Goal: Find specific page/section: Find specific page/section

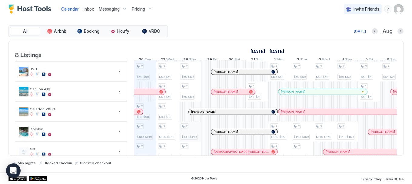
scroll to position [5, 0]
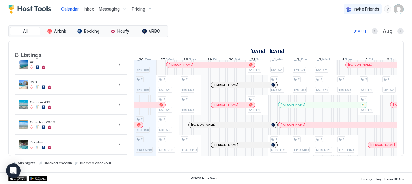
click at [190, 67] on div at bounding box center [190, 64] width 5 height 5
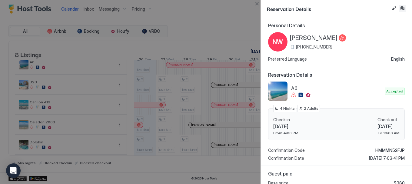
click at [403, 8] on button "Inbox" at bounding box center [402, 8] width 7 height 7
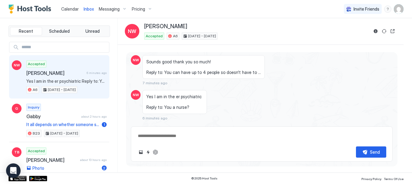
scroll to position [1027, 0]
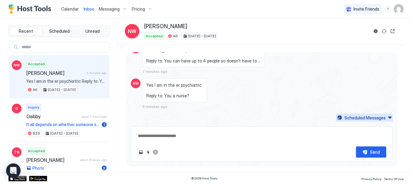
click at [376, 120] on div "Scheduled Messages" at bounding box center [365, 118] width 41 height 6
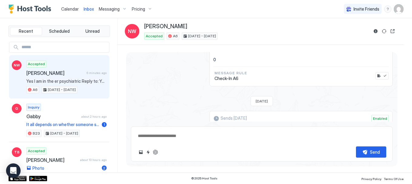
scroll to position [1374, 0]
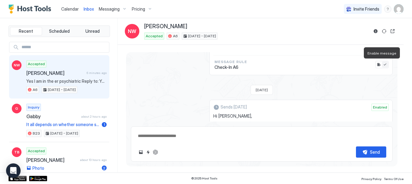
click at [382, 65] on button "Enable message" at bounding box center [385, 65] width 6 height 6
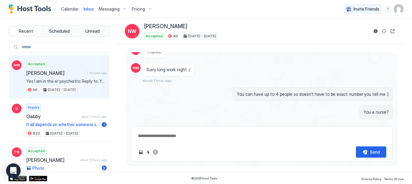
scroll to position [0, 0]
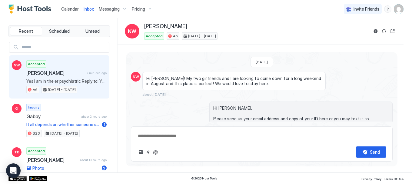
click at [76, 9] on span "Calendar" at bounding box center [70, 8] width 18 height 5
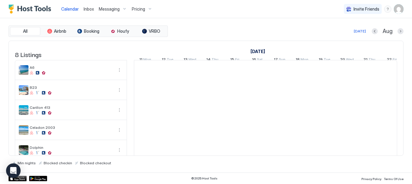
scroll to position [0, 337]
